Goal: Task Accomplishment & Management: Manage account settings

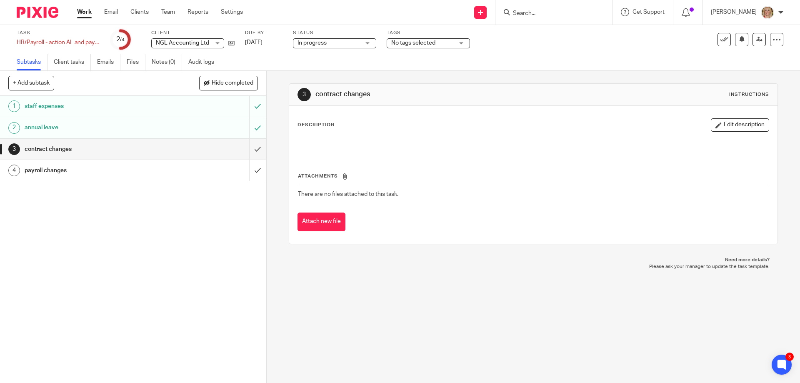
click at [539, 14] on input "Search" at bounding box center [549, 14] width 75 height 8
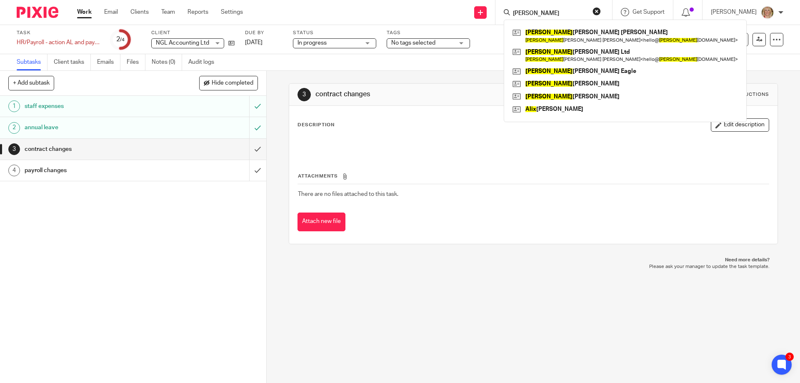
type input "alex"
click button "submit" at bounding box center [0, 0] width 0 height 0
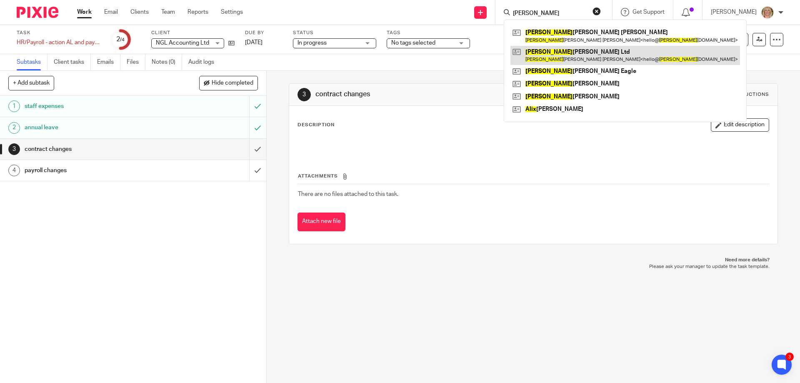
click at [572, 51] on link at bounding box center [626, 55] width 230 height 19
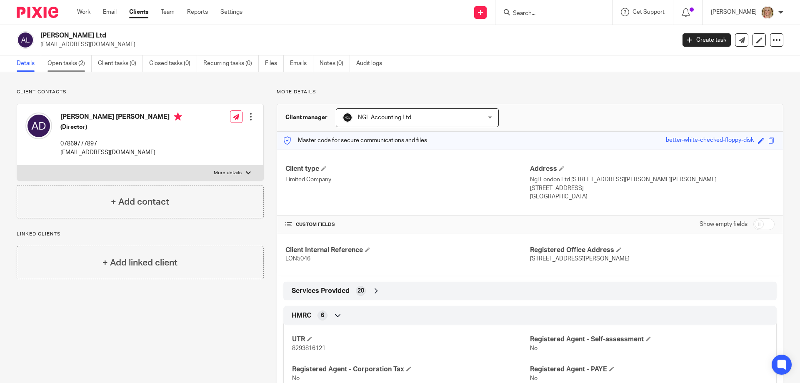
click at [68, 66] on link "Open tasks (2)" at bounding box center [70, 63] width 44 height 16
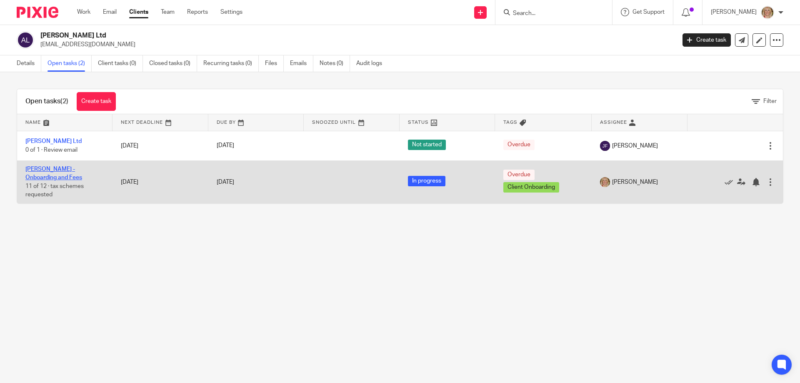
click at [64, 171] on link "[PERSON_NAME] - Onboarding and Fees" at bounding box center [53, 173] width 57 height 14
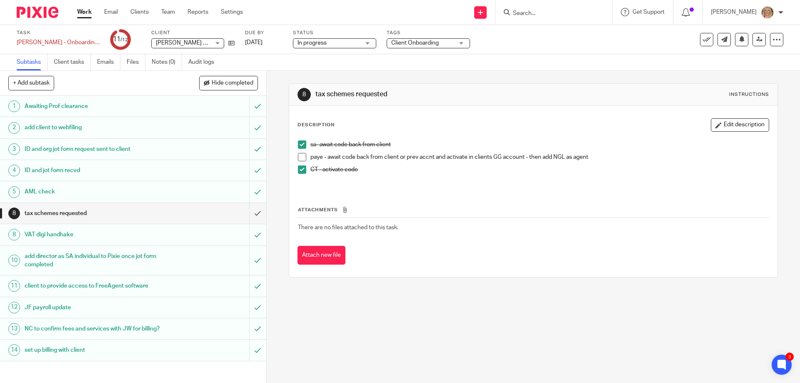
click at [537, 14] on input "Search" at bounding box center [549, 14] width 75 height 8
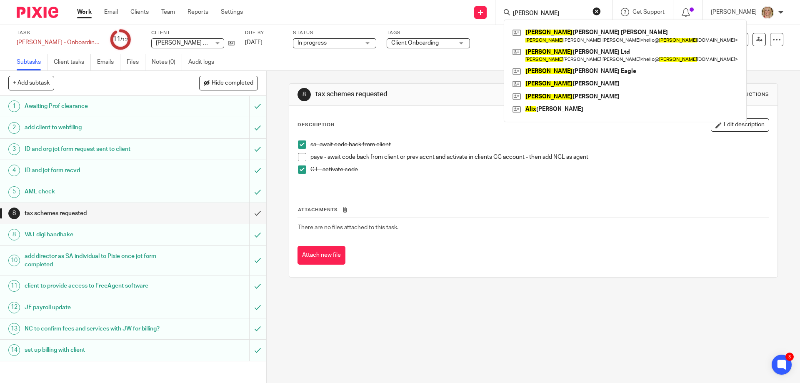
type input "[PERSON_NAME]"
click button "submit" at bounding box center [0, 0] width 0 height 0
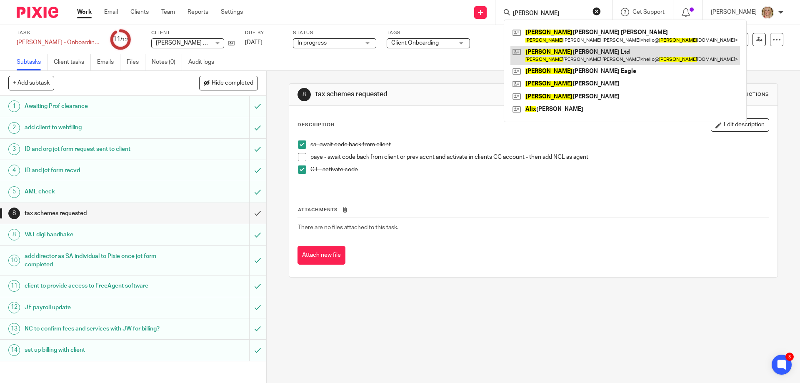
click at [565, 55] on link at bounding box center [626, 55] width 230 height 19
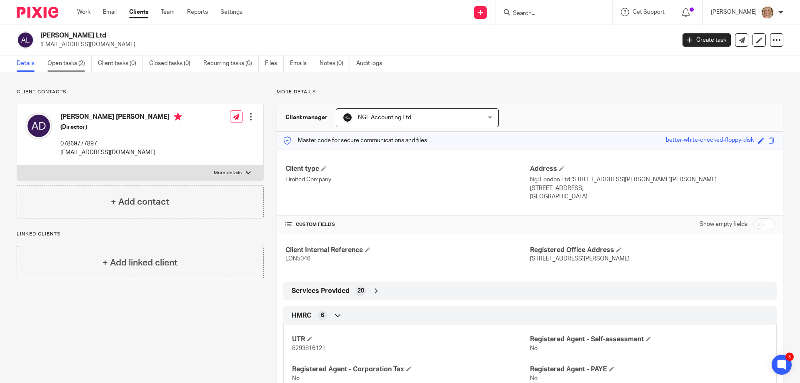
click at [82, 63] on link "Open tasks (2)" at bounding box center [70, 63] width 44 height 16
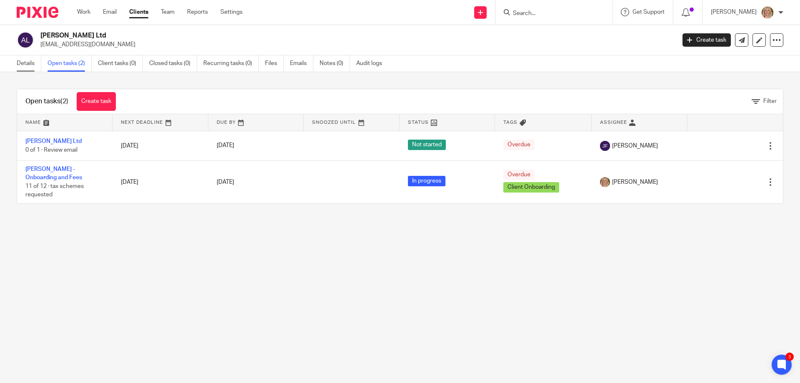
click at [29, 64] on link "Details" at bounding box center [29, 63] width 25 height 16
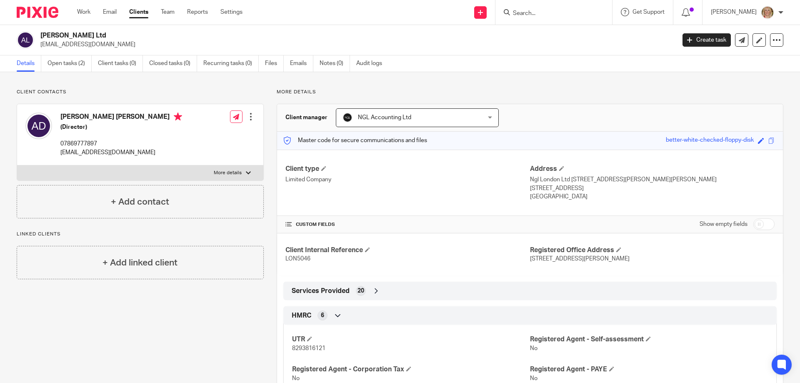
click at [250, 119] on div at bounding box center [251, 117] width 8 height 8
click at [218, 132] on link "Edit contact" at bounding box center [212, 135] width 80 height 12
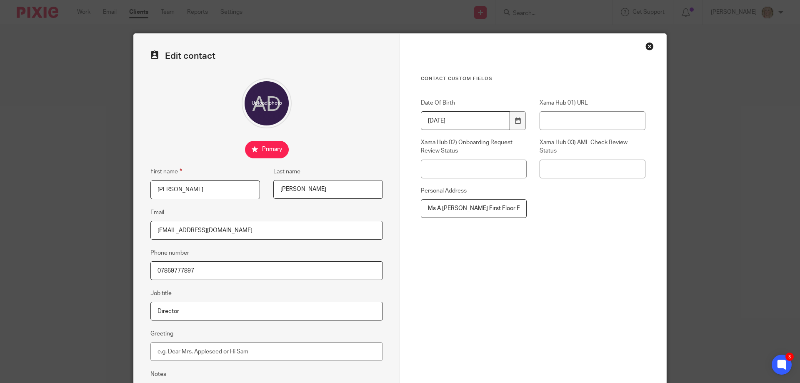
click at [647, 46] on div "Close this dialog window" at bounding box center [650, 46] width 8 height 8
